Goal: Task Accomplishment & Management: Complete application form

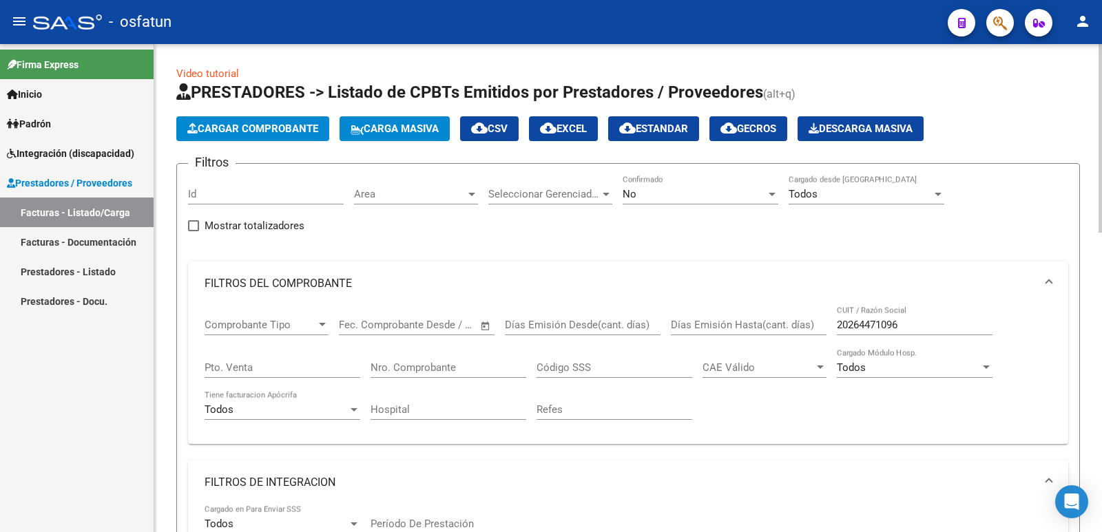
scroll to position [1, 0]
click at [231, 125] on span "Cargar Comprobante" at bounding box center [252, 129] width 131 height 12
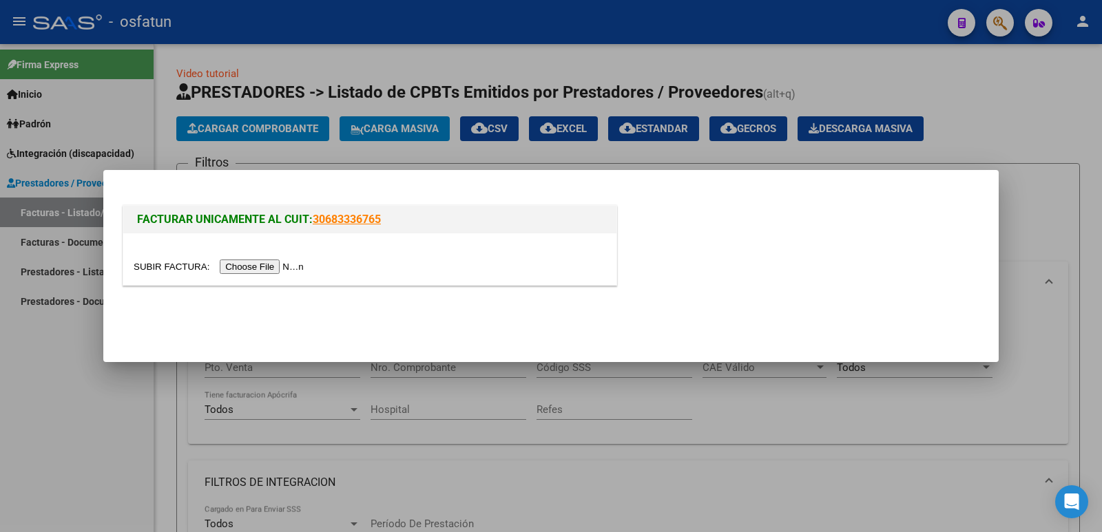
click at [247, 264] on input "file" at bounding box center [221, 267] width 174 height 14
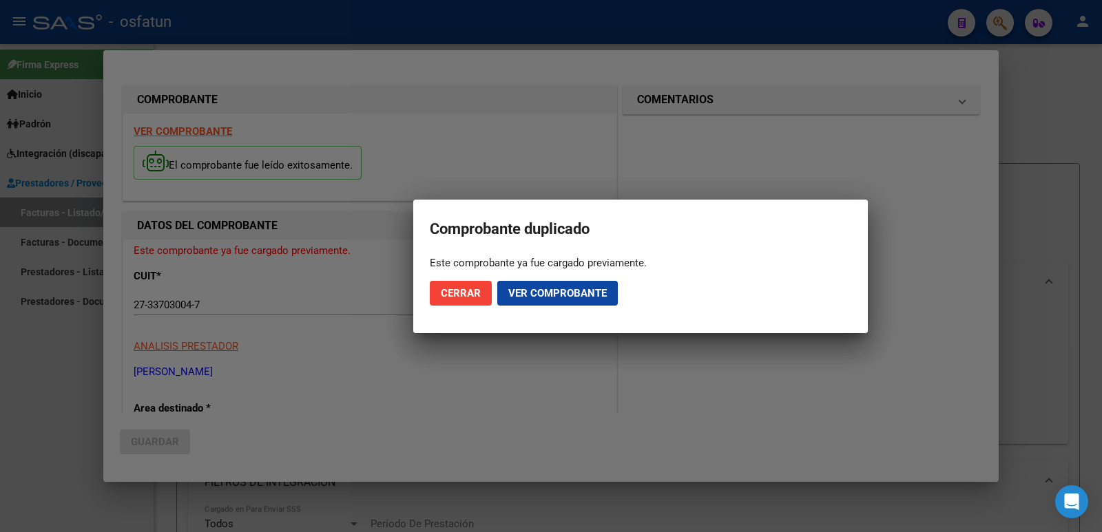
click at [552, 291] on span "Ver comprobante" at bounding box center [557, 293] width 98 height 12
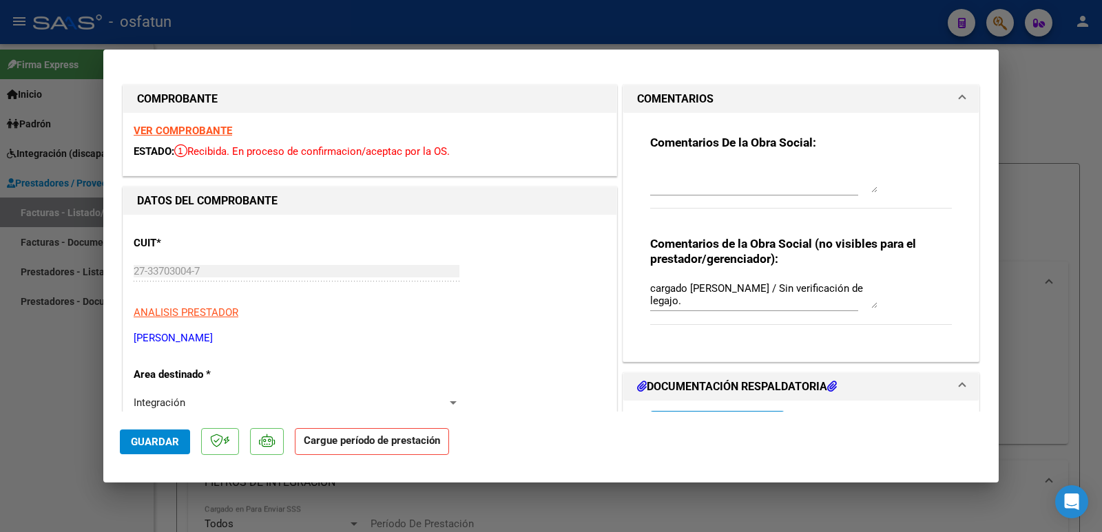
click at [12, 423] on div at bounding box center [551, 266] width 1102 height 532
type input "$ 0,00"
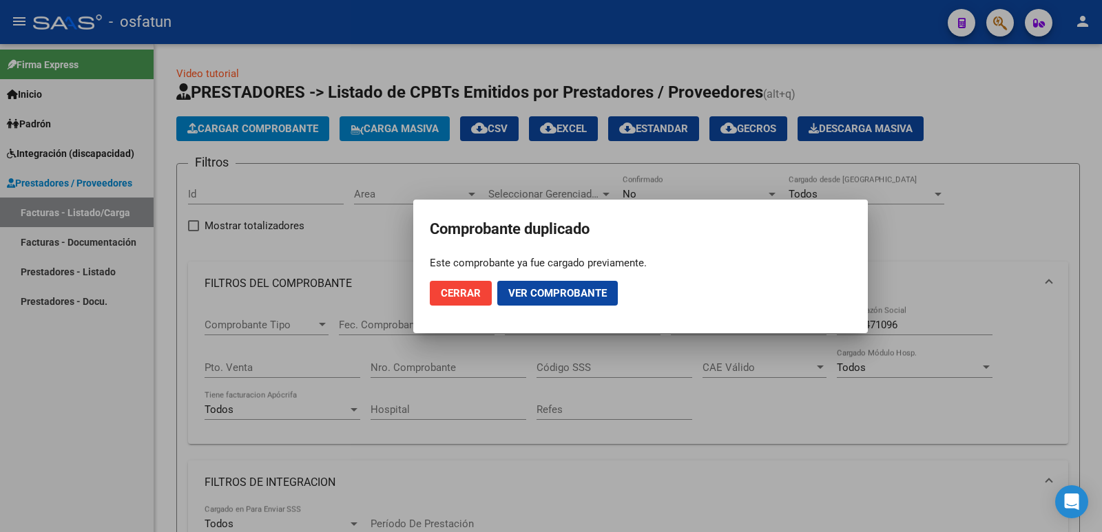
click at [454, 289] on span "Cerrar" at bounding box center [461, 293] width 40 height 12
